Goal: Transaction & Acquisition: Purchase product/service

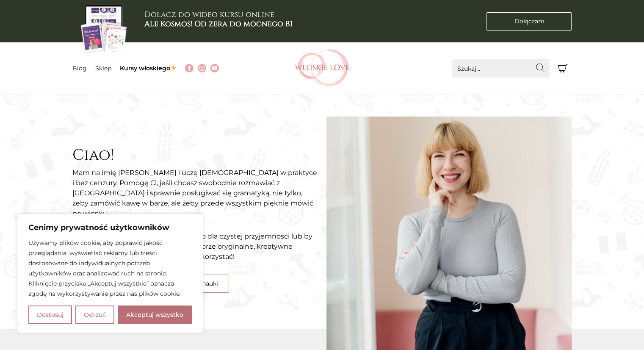
click at [99, 66] on link "Sklep" at bounding box center [103, 68] width 16 height 8
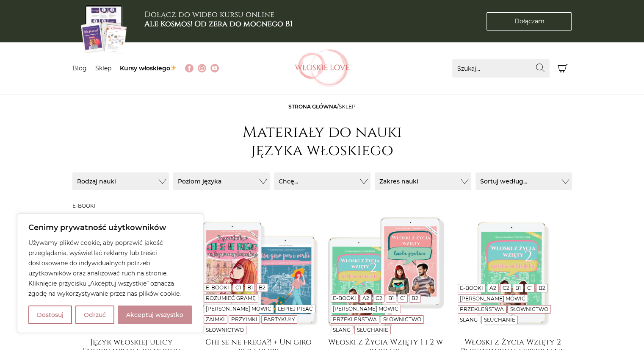
click at [181, 312] on button "Akceptuj wszystko" at bounding box center [155, 314] width 74 height 19
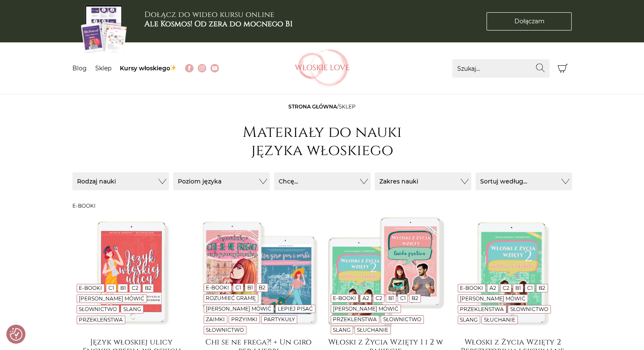
checkbox input "true"
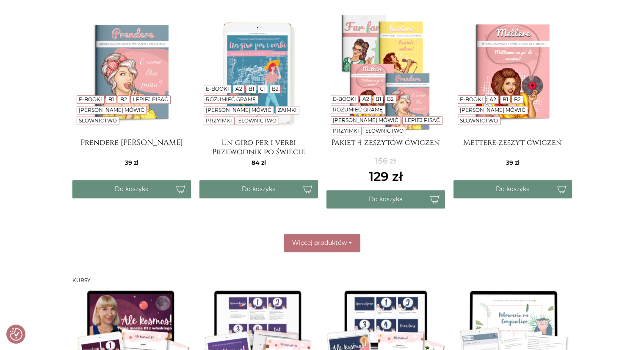
scroll to position [423, 0]
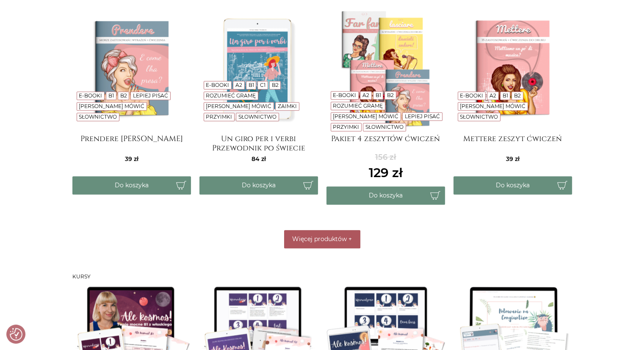
click at [340, 232] on button "Więcej produktów +" at bounding box center [322, 239] width 76 height 18
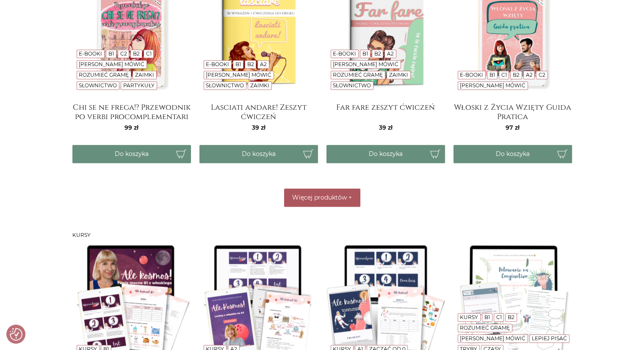
scroll to position [677, 0]
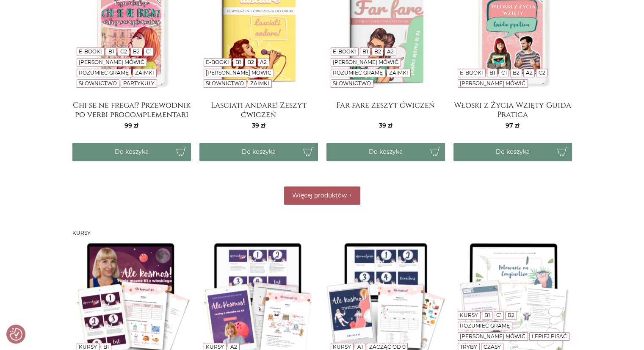
click at [336, 193] on span "Więcej produktów" at bounding box center [319, 195] width 55 height 8
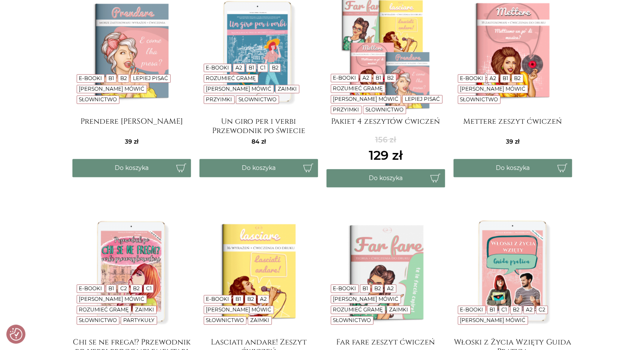
scroll to position [440, 0]
click at [370, 41] on img at bounding box center [385, 51] width 119 height 119
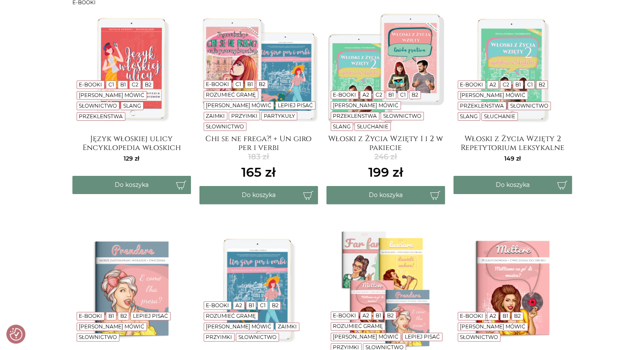
scroll to position [186, 0]
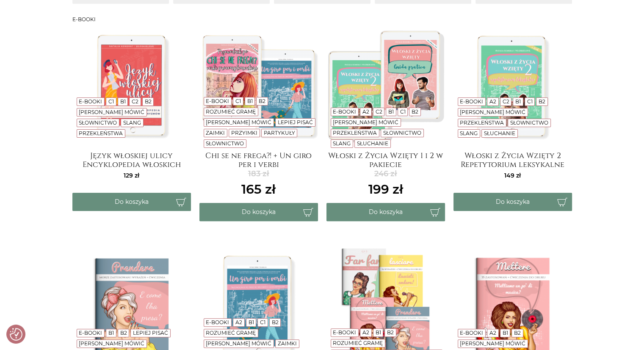
click at [374, 65] on img at bounding box center [385, 85] width 119 height 119
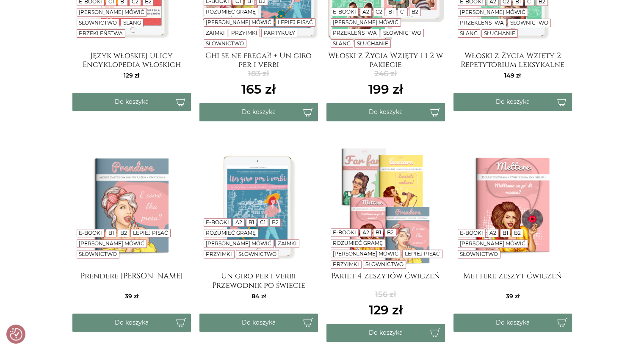
scroll to position [305, 0]
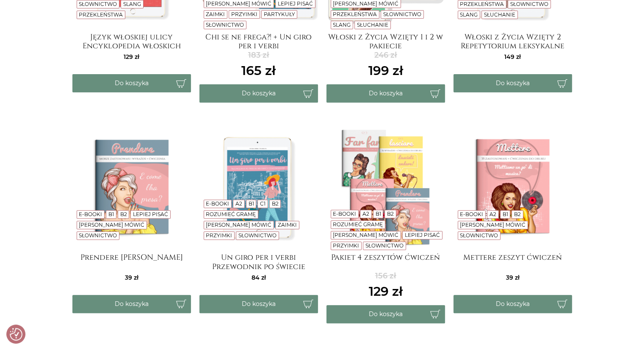
click at [253, 175] on img at bounding box center [258, 187] width 119 height 119
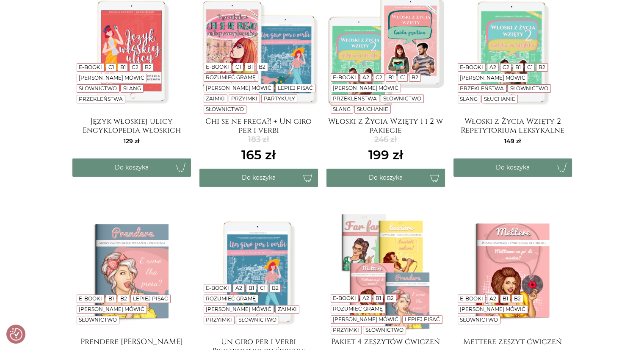
scroll to position [220, 0]
click at [240, 44] on img at bounding box center [258, 51] width 119 height 119
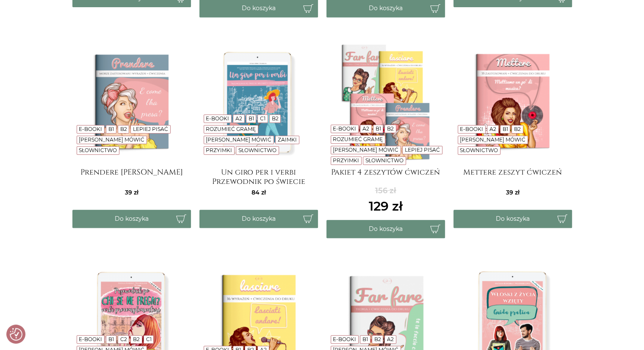
scroll to position [389, 0]
click at [372, 69] on img at bounding box center [385, 102] width 119 height 119
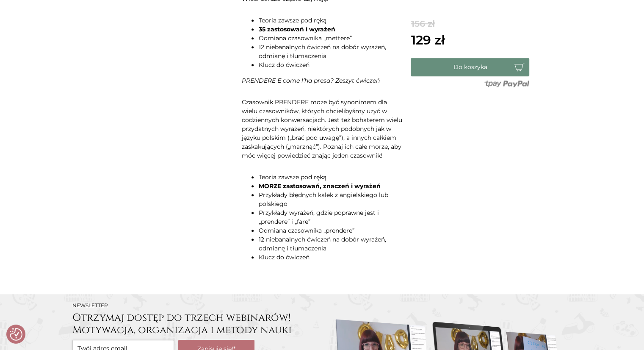
scroll to position [796, 0]
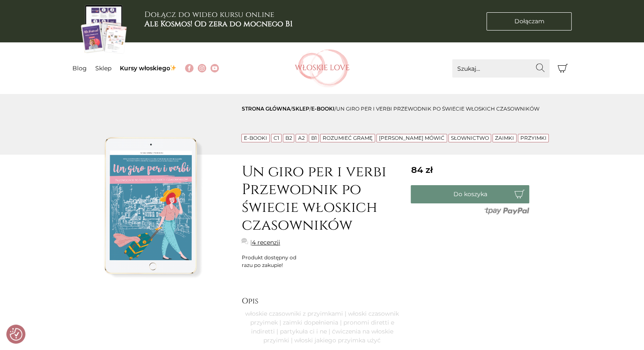
click at [261, 242] on link "4 recenzji" at bounding box center [265, 242] width 28 height 9
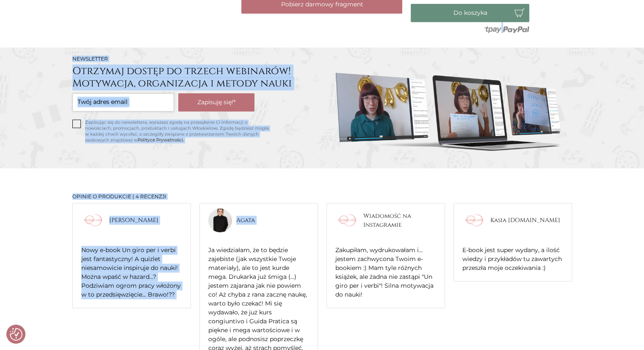
drag, startPoint x: 261, startPoint y: 242, endPoint x: 262, endPoint y: 256, distance: 13.6
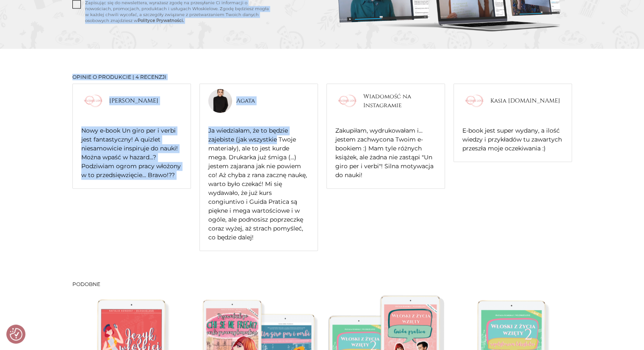
scroll to position [1124, 0]
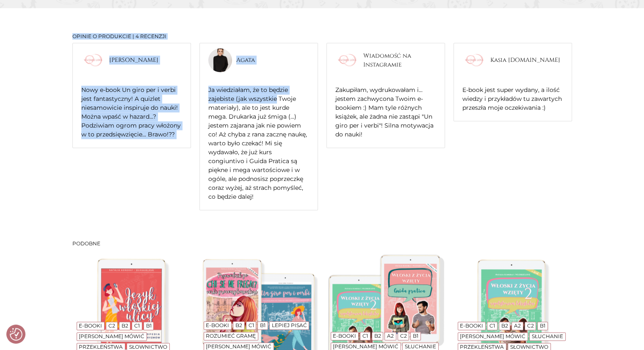
click at [121, 204] on div "Katarzyna Torz Nowy e-book Un giro per i verbi jest fantastyczny! A quizlet nie…" at bounding box center [321, 129] width 499 height 172
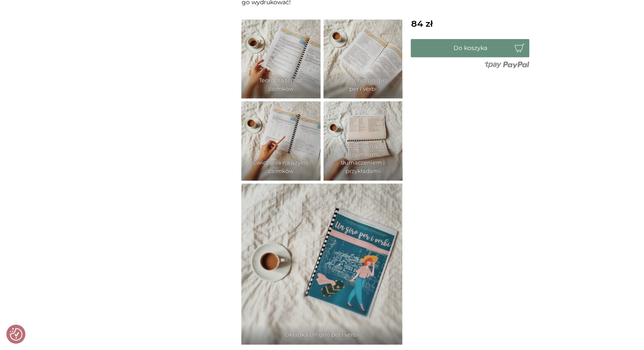
scroll to position [609, 0]
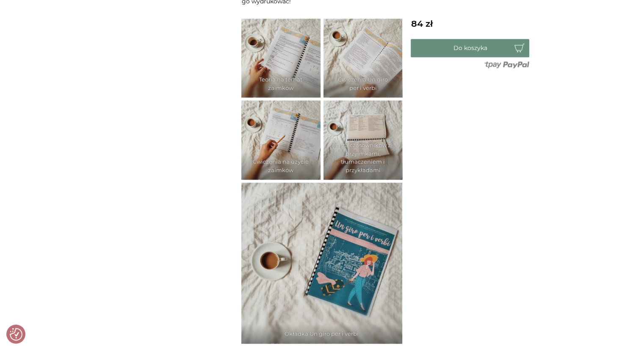
click at [305, 57] on img at bounding box center [280, 58] width 79 height 79
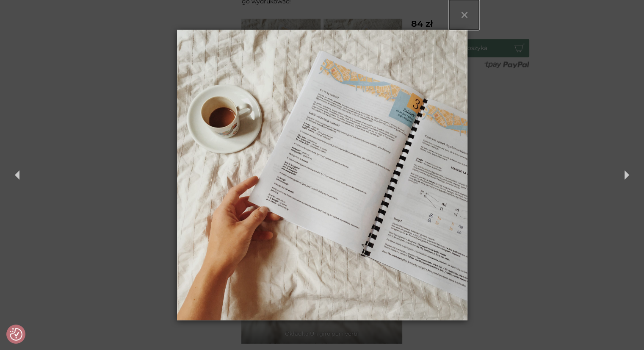
click at [462, 10] on button "×" at bounding box center [464, 15] width 30 height 30
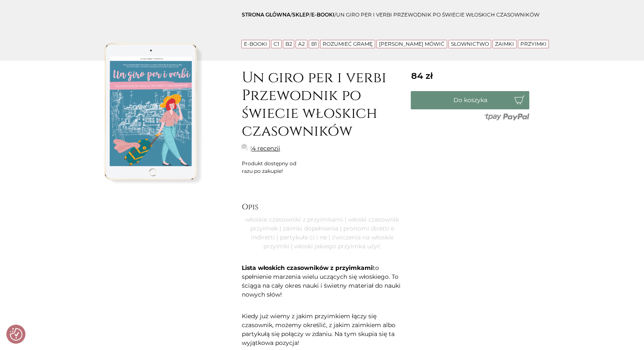
scroll to position [85, 0]
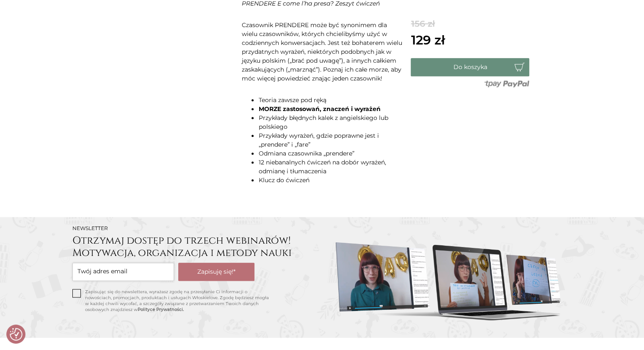
scroll to position [830, 0]
